Goal: Find specific fact

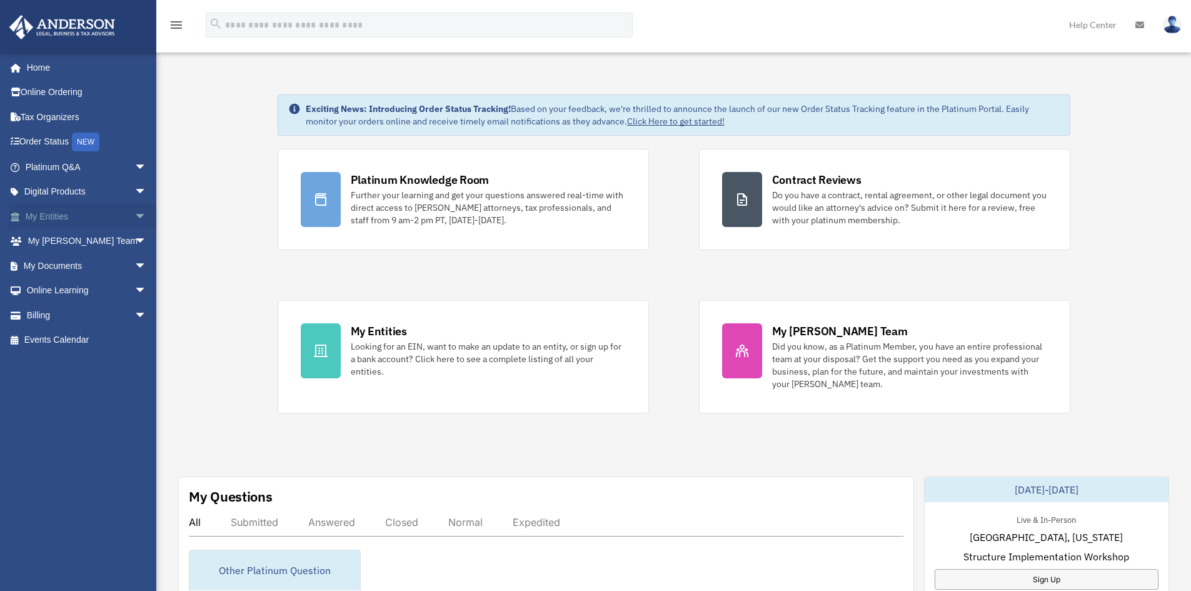
click at [51, 218] on link "My Entities arrow_drop_down" at bounding box center [87, 216] width 157 height 25
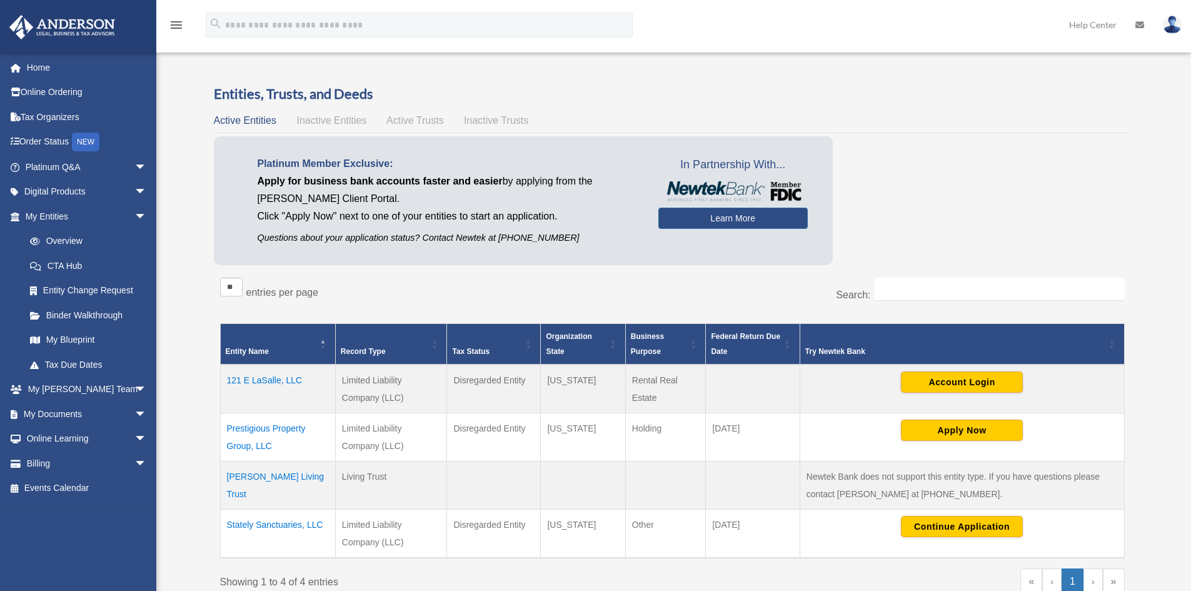
click at [263, 380] on td "121 E LaSalle, LLC" at bounding box center [277, 389] width 115 height 49
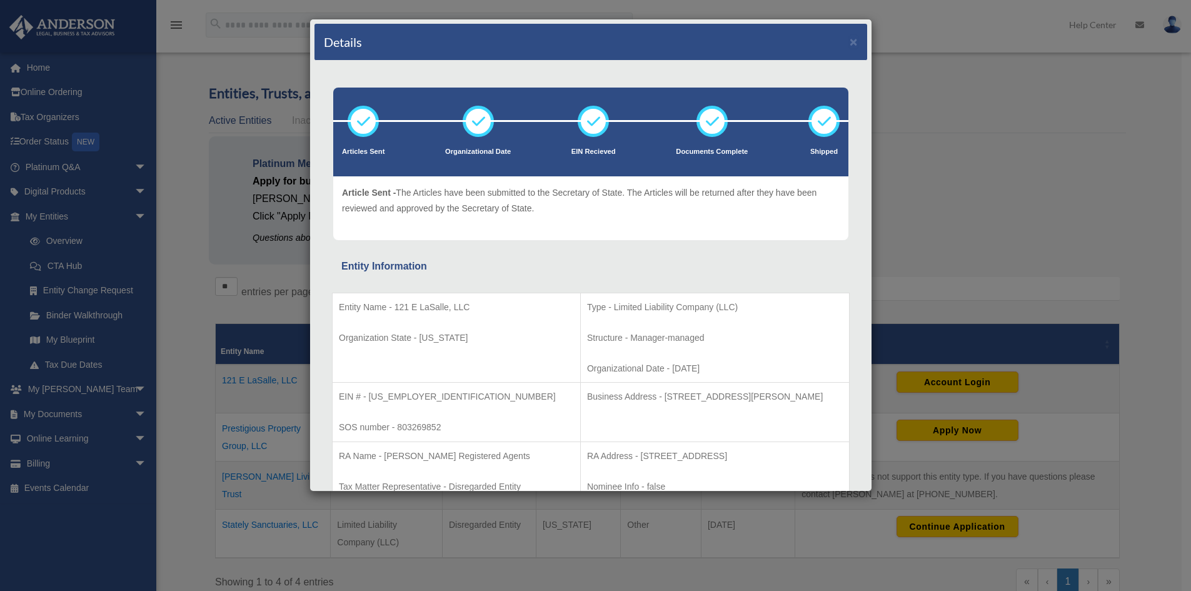
scroll to position [125, 0]
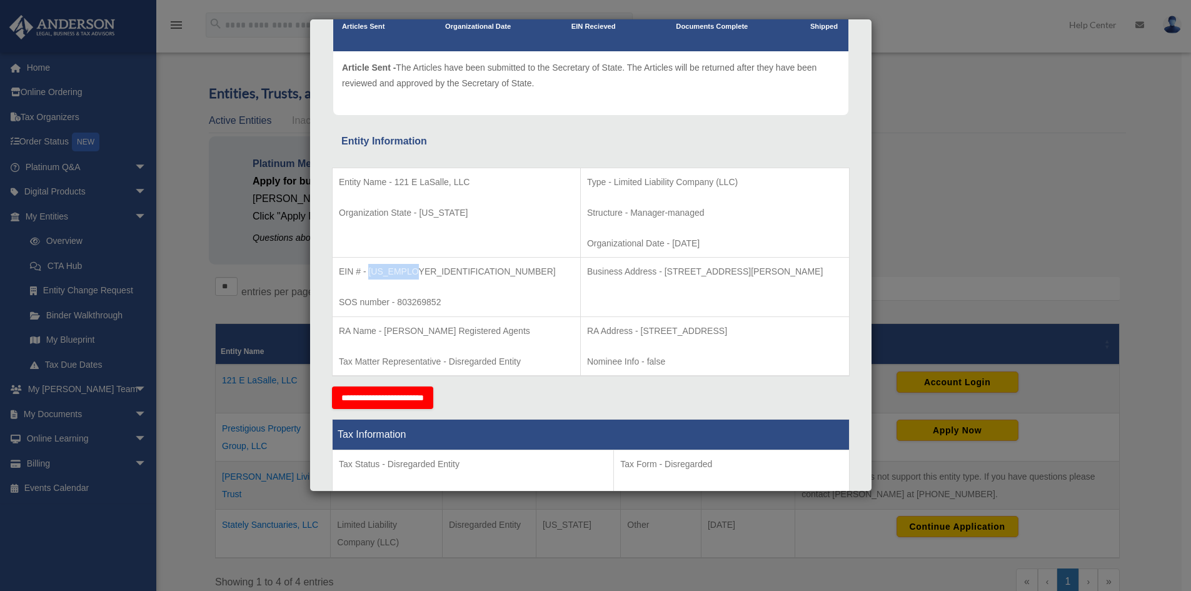
drag, startPoint x: 371, startPoint y: 271, endPoint x: 411, endPoint y: 271, distance: 40.0
click at [411, 271] on p "EIN # - 99-4848810" at bounding box center [456, 272] width 235 height 16
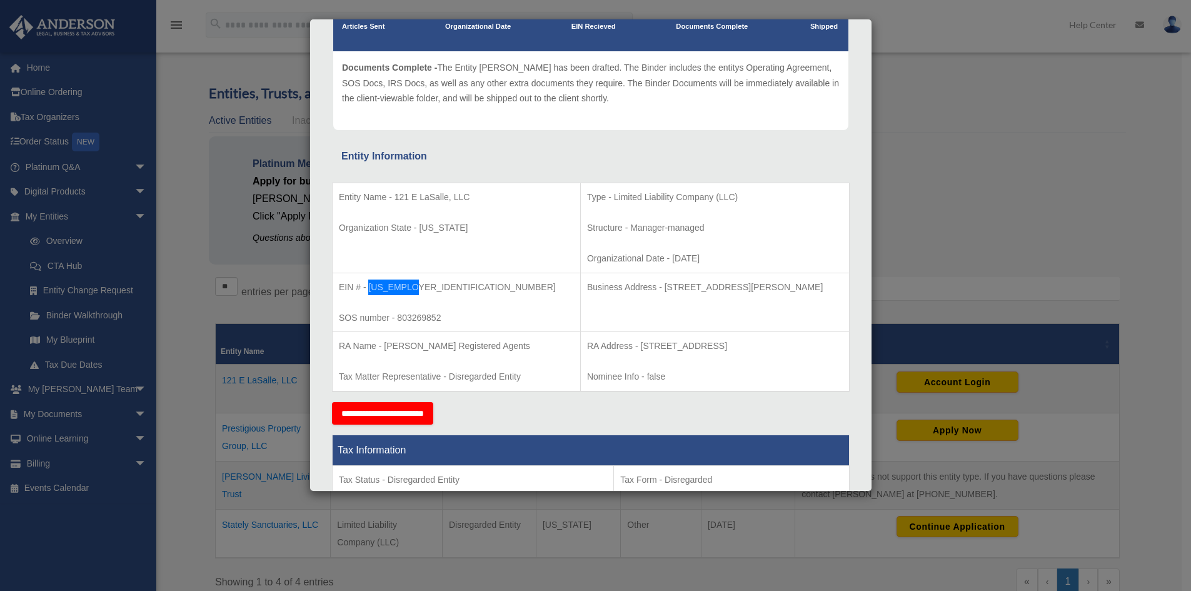
scroll to position [0, 0]
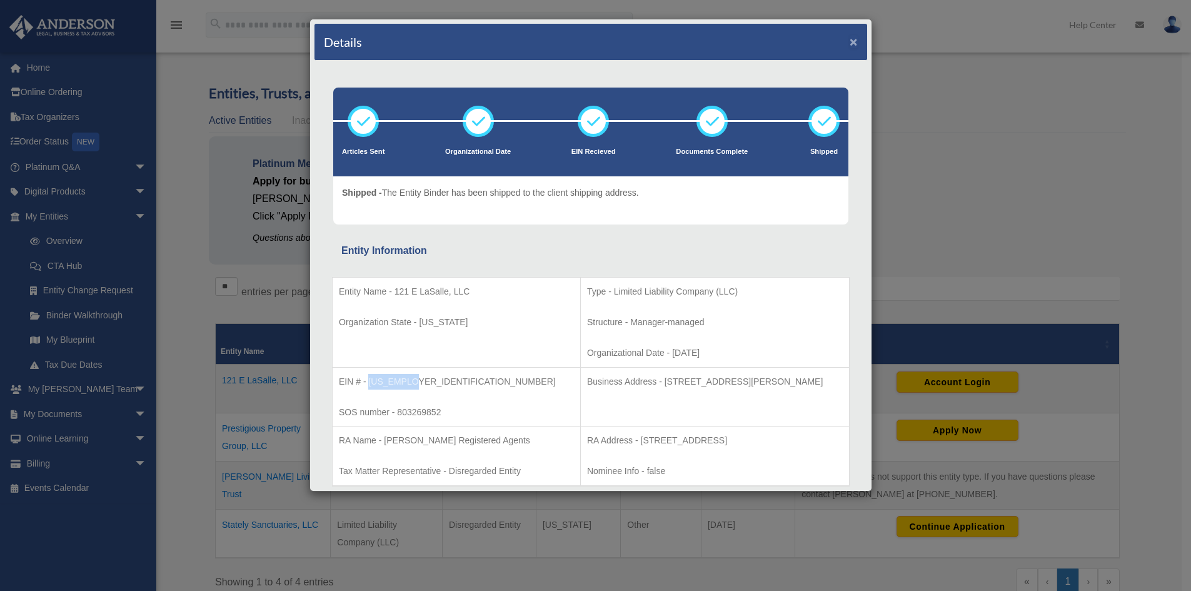
click at [850, 44] on button "×" at bounding box center [854, 41] width 8 height 13
